Goal: Task Accomplishment & Management: Manage account settings

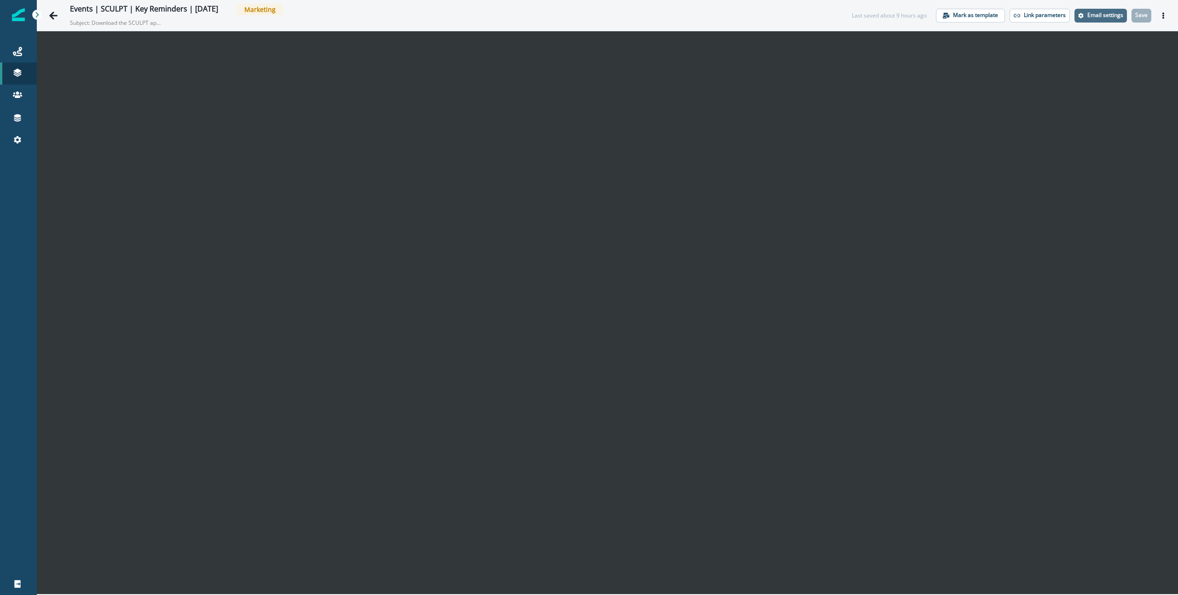
click at [1081, 15] on icon "Settings" at bounding box center [1081, 16] width 6 height 6
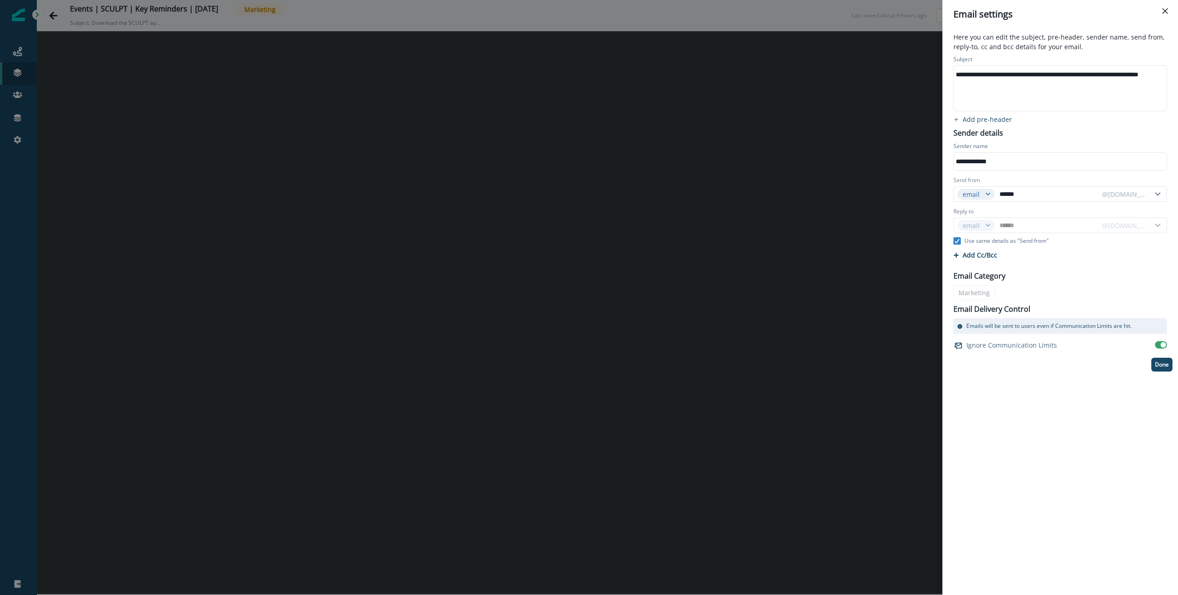
click at [1013, 72] on div "**********" at bounding box center [1079, 75] width 250 height 14
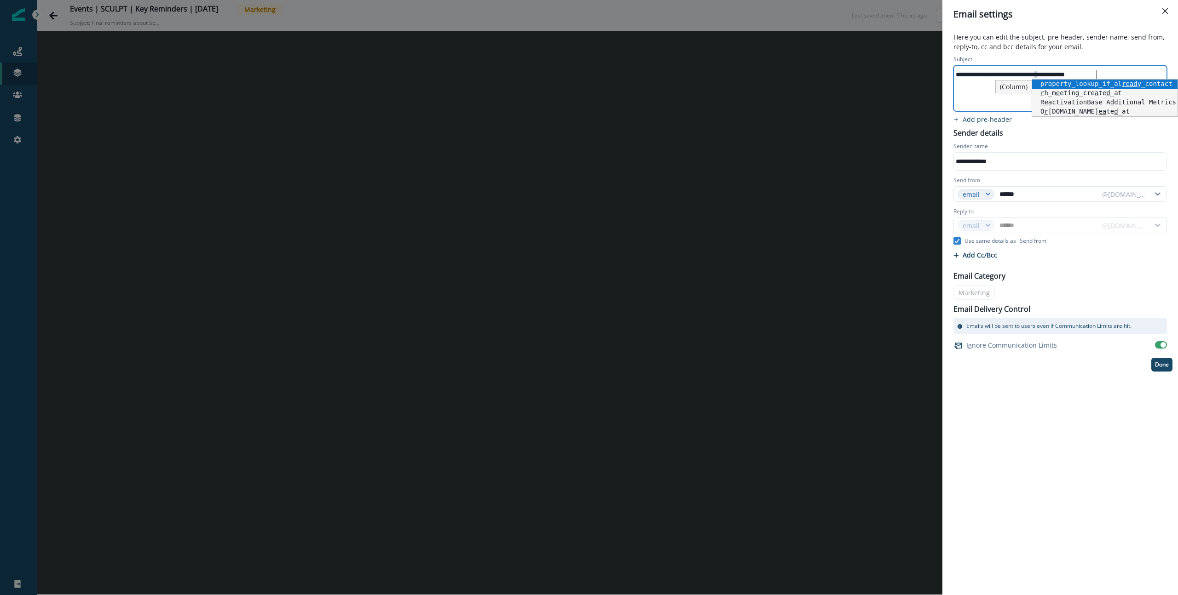
click at [1034, 41] on p "Here you can edit the subject, pre-header, sender name, send from, reply-to, cc…" at bounding box center [1060, 42] width 225 height 21
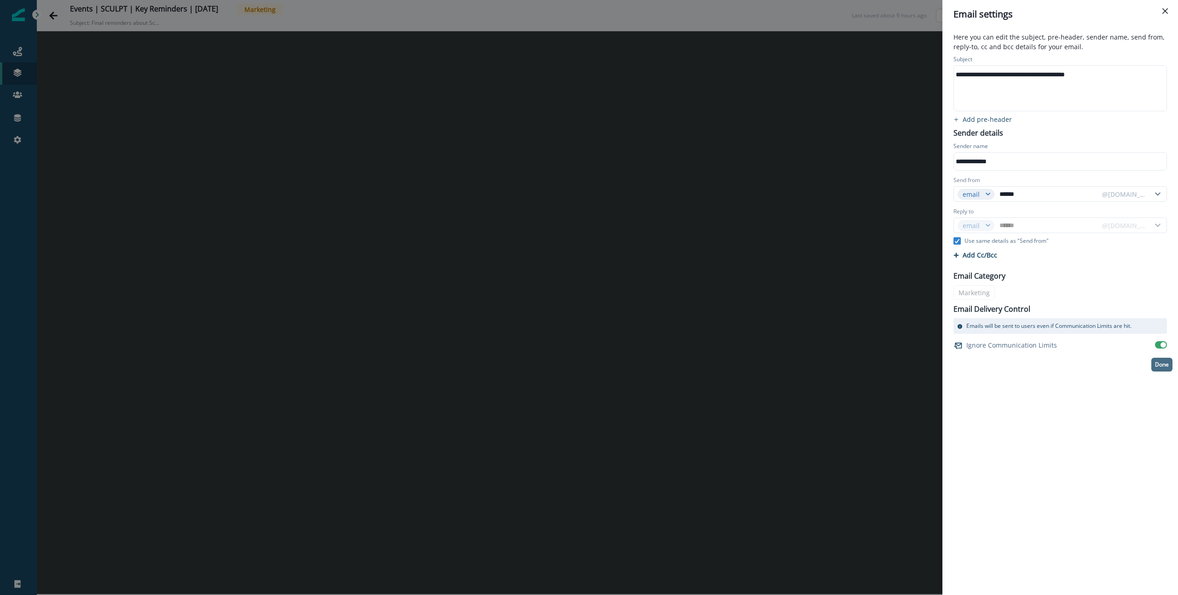
click at [1162, 366] on p "Done" at bounding box center [1162, 365] width 14 height 6
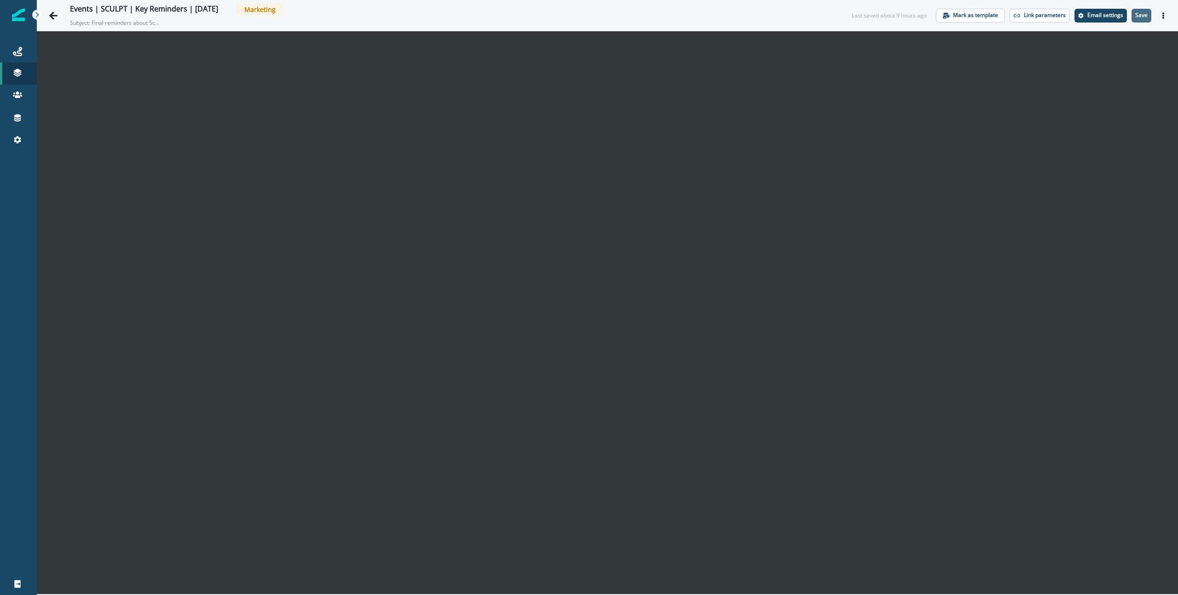
click at [1144, 18] on p "Save" at bounding box center [1141, 15] width 12 height 6
click at [1141, 17] on p "Save" at bounding box center [1141, 15] width 12 height 6
click at [1142, 17] on p "Save" at bounding box center [1141, 15] width 12 height 6
